Goal: Task Accomplishment & Management: Use online tool/utility

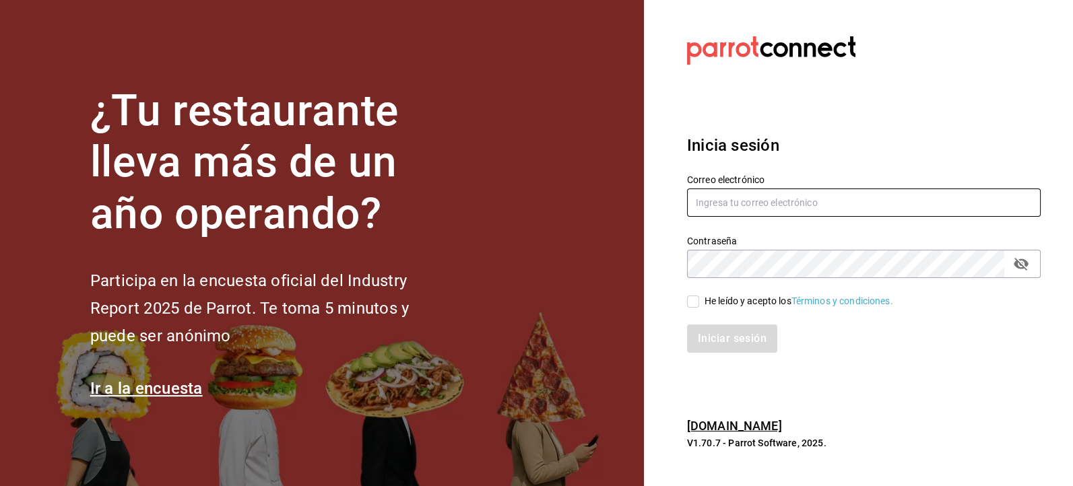
click at [706, 205] on input "text" at bounding box center [864, 203] width 354 height 28
type input "[EMAIL_ADDRESS][DOMAIN_NAME]"
click at [720, 282] on div "He leído y acepto los Términos y condiciones." at bounding box center [856, 293] width 370 height 31
click at [696, 306] on input "He leído y acepto los Términos y condiciones." at bounding box center [693, 302] width 12 height 12
checkbox input "true"
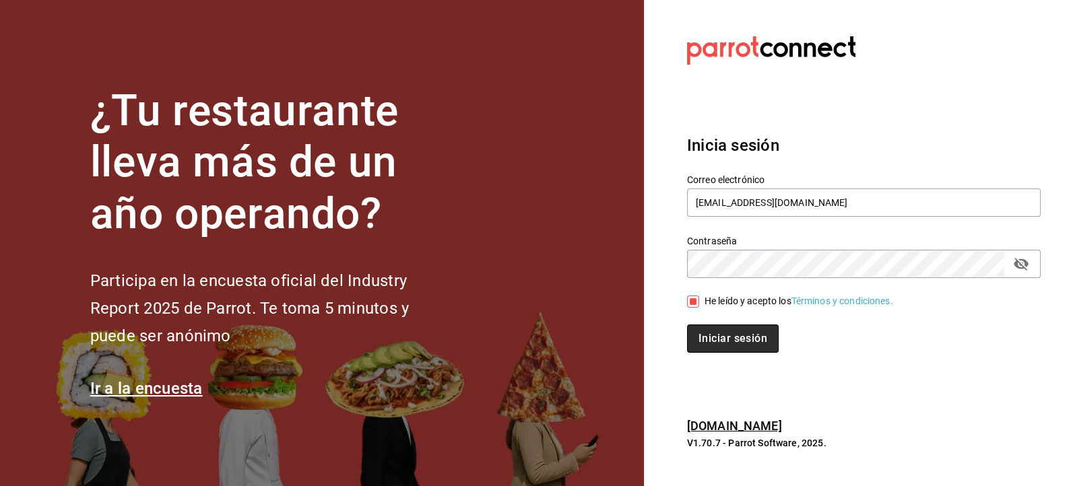
click at [702, 339] on button "Iniciar sesión" at bounding box center [733, 339] width 92 height 28
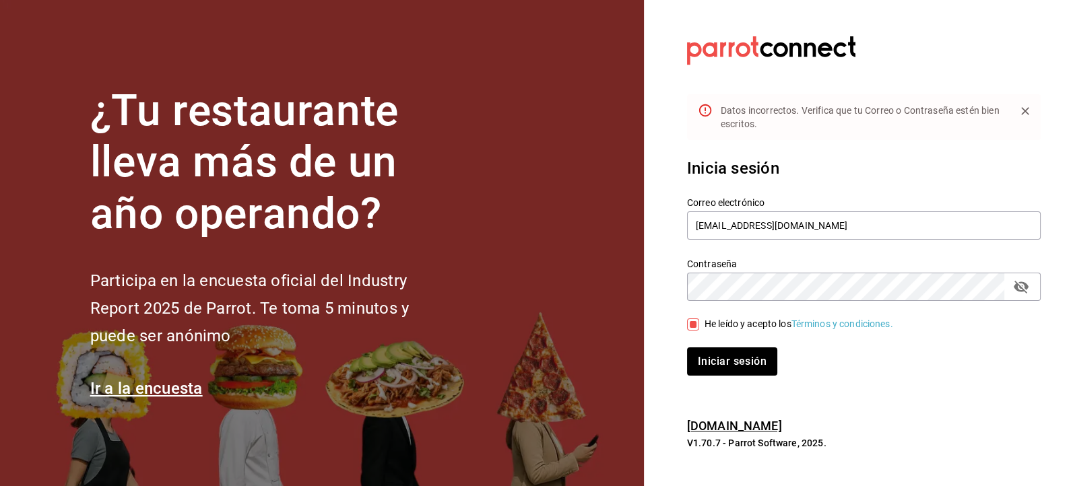
click at [1026, 294] on icon "passwordField" at bounding box center [1021, 287] width 16 height 16
click at [748, 366] on button "Iniciar sesión" at bounding box center [733, 362] width 92 height 28
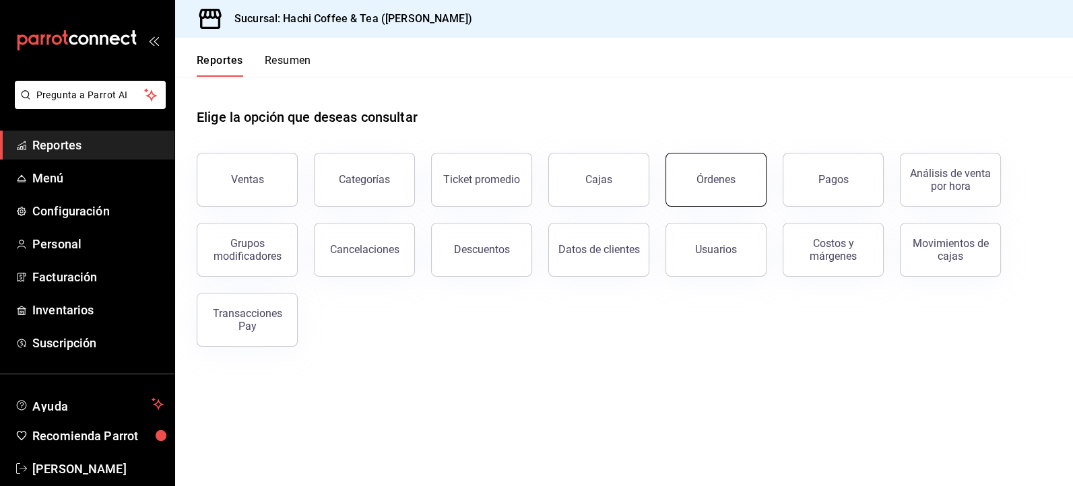
click at [722, 193] on button "Órdenes" at bounding box center [715, 180] width 101 height 54
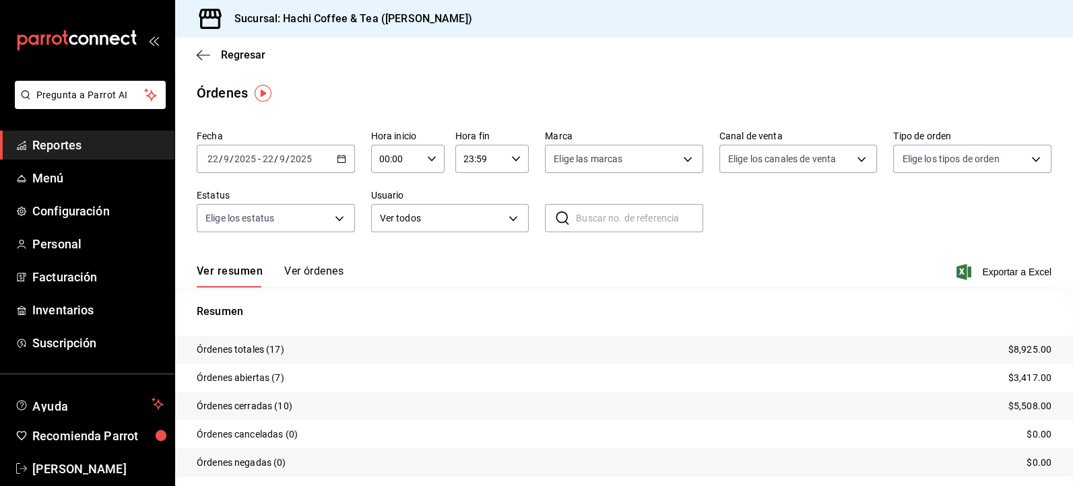
click at [302, 271] on button "Ver órdenes" at bounding box center [313, 276] width 59 height 23
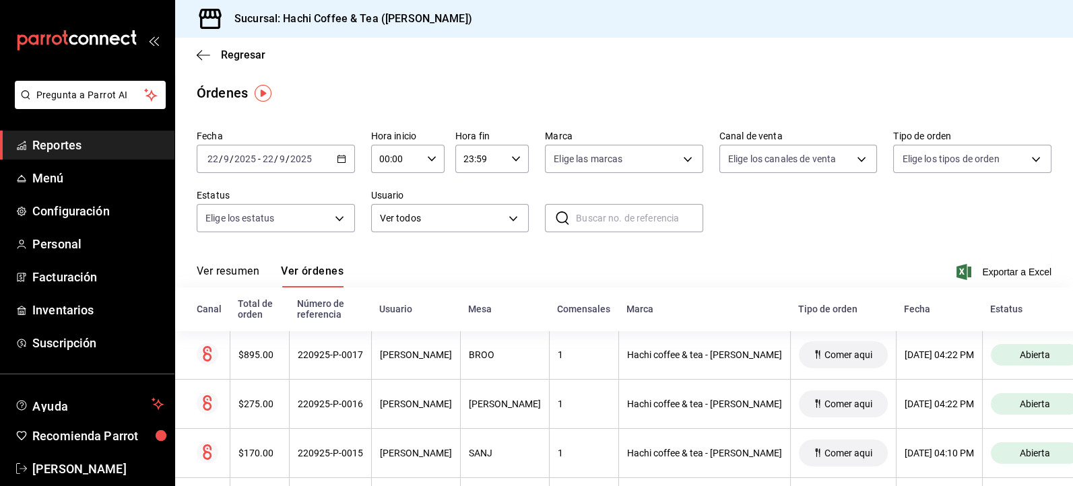
click at [75, 141] on span "Reportes" at bounding box center [97, 145] width 131 height 18
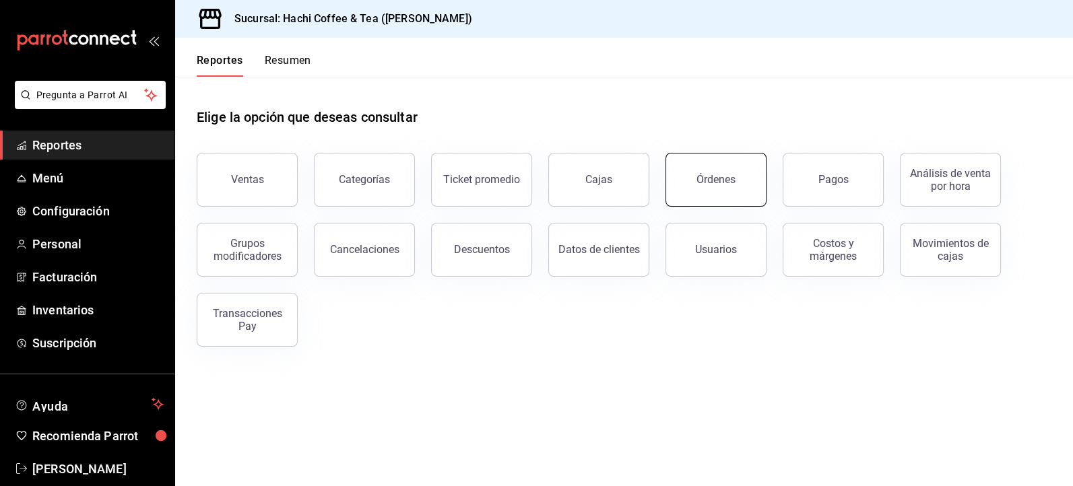
click at [705, 180] on div "Órdenes" at bounding box center [715, 179] width 39 height 13
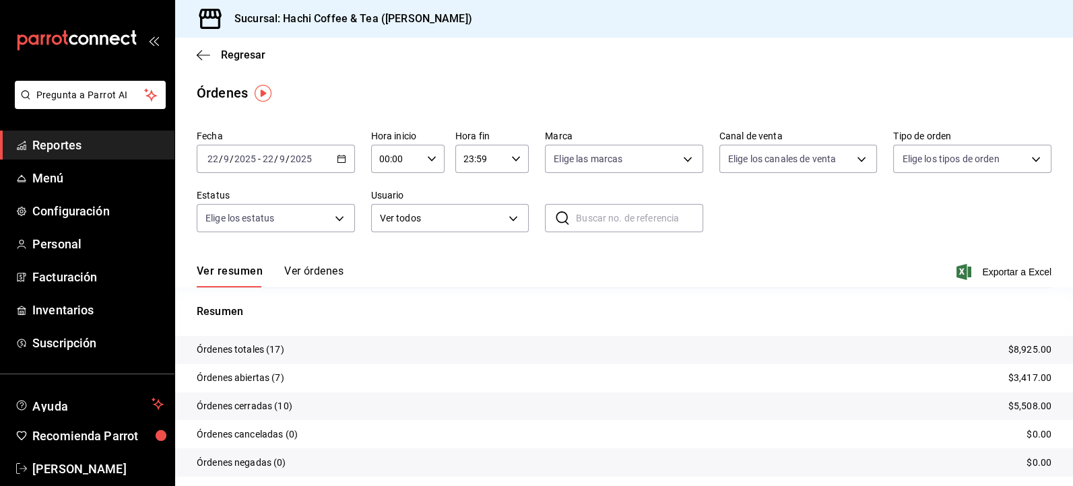
click at [76, 150] on span "Reportes" at bounding box center [97, 145] width 131 height 18
